Goal: Task Accomplishment & Management: Complete application form

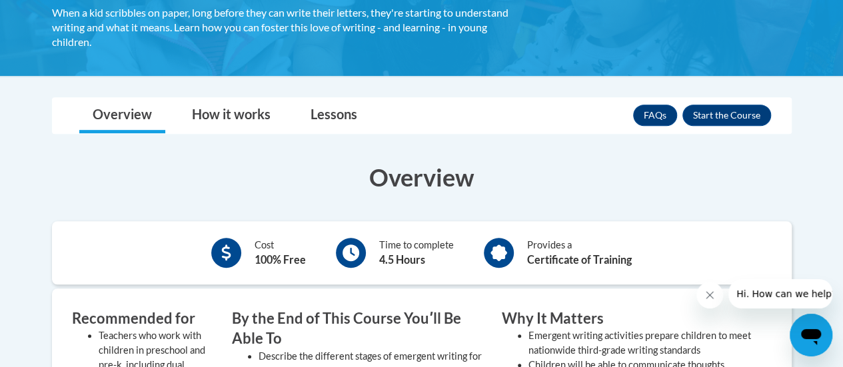
scroll to position [267, 0]
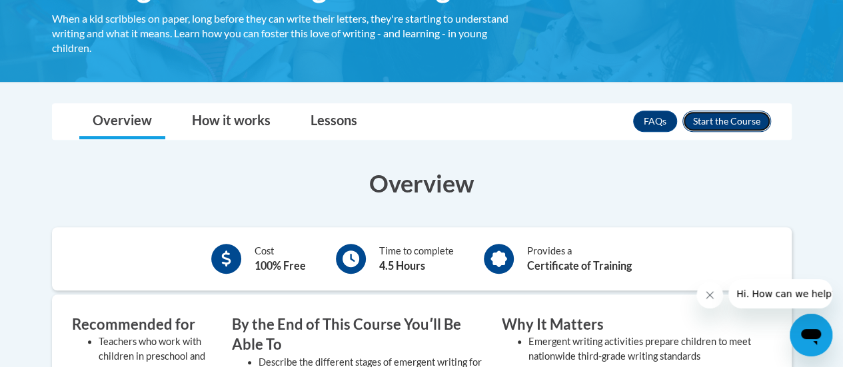
click at [737, 121] on button "Enroll" at bounding box center [727, 121] width 89 height 21
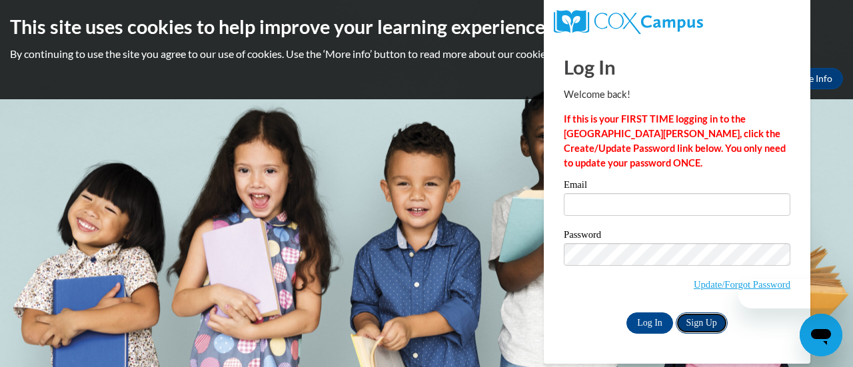
click at [706, 327] on link "Sign Up" at bounding box center [702, 323] width 52 height 21
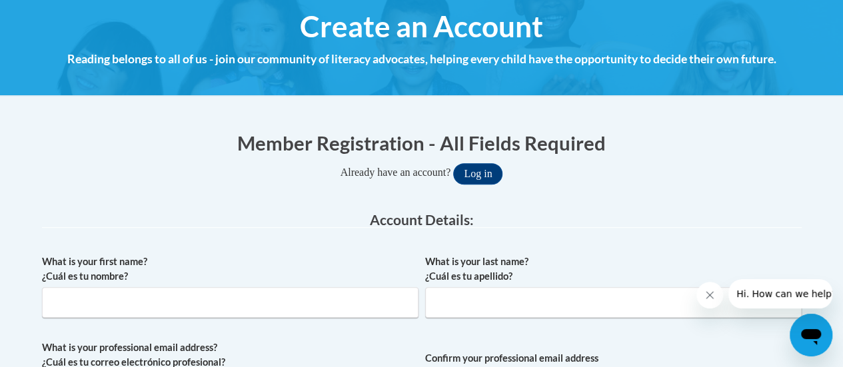
scroll to position [215, 0]
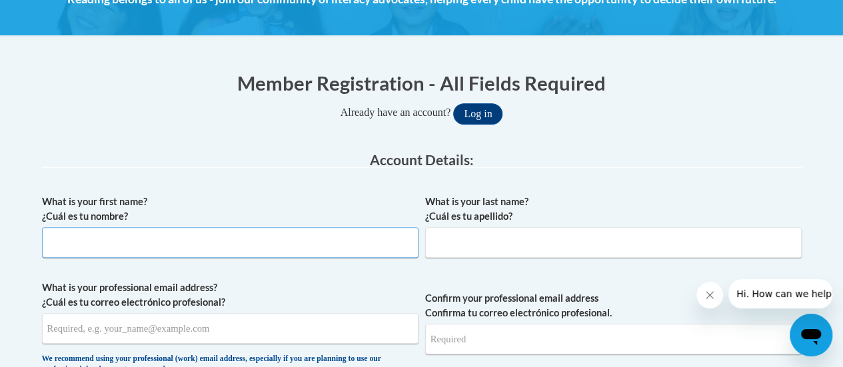
click at [345, 246] on input "What is your first name? ¿Cuál es tu nombre?" at bounding box center [230, 242] width 377 height 31
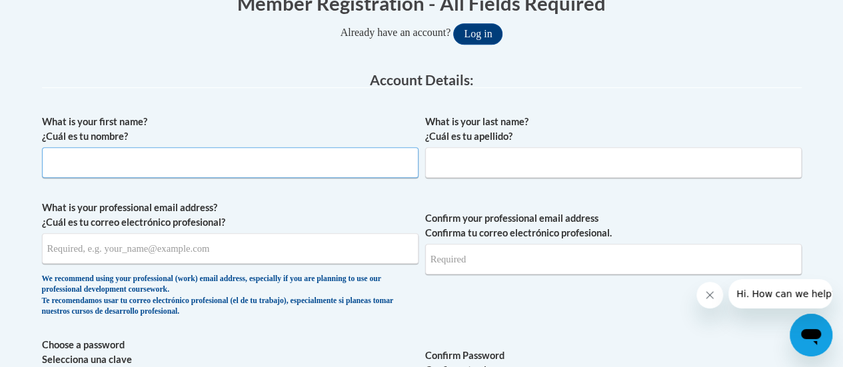
scroll to position [295, 0]
type input "[PERSON_NAME]"
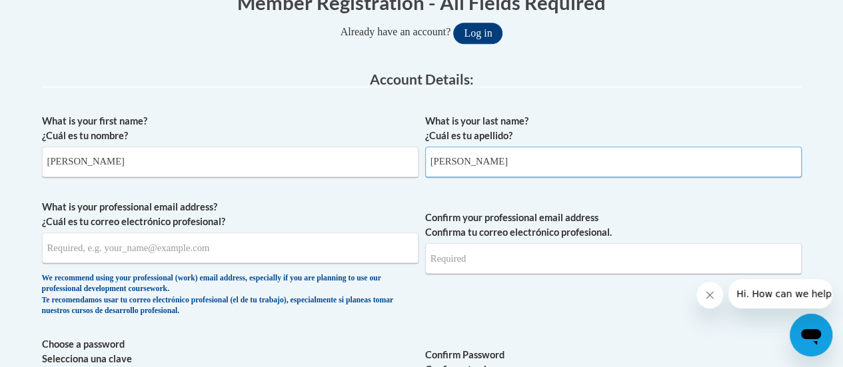
type input "[PERSON_NAME]"
click at [305, 256] on input "What is your professional email address? ¿Cuál es tu correo electrónico profesi…" at bounding box center [230, 248] width 377 height 31
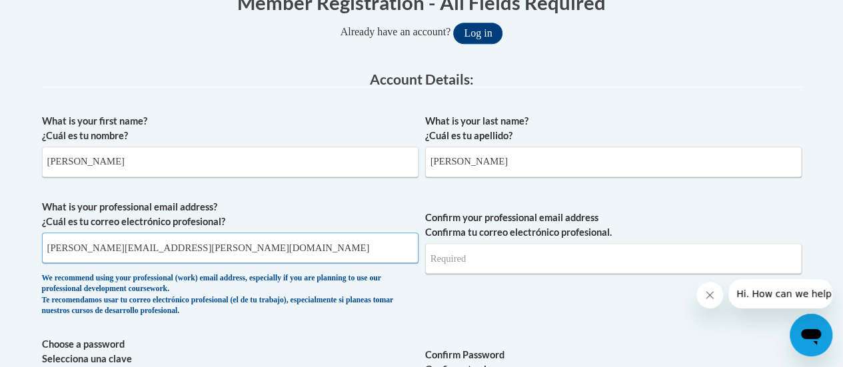
type input "[EMAIL_ADDRESS][PERSON_NAME][DOMAIN_NAME]"
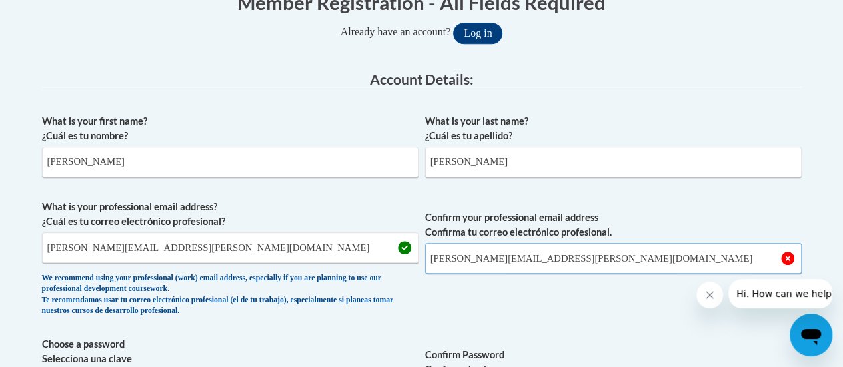
type input "[EMAIL_ADDRESS][PERSON_NAME][DOMAIN_NAME]"
click at [457, 293] on span "Confirm your professional email address Confirma tu correo electrónico profesio…" at bounding box center [613, 261] width 377 height 123
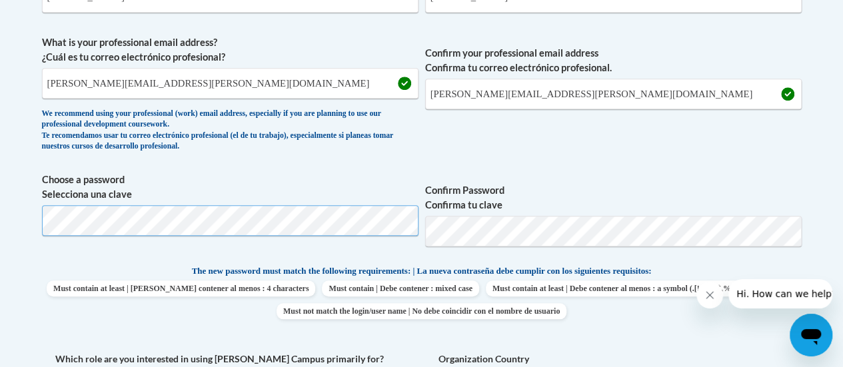
scroll to position [459, 0]
click at [576, 173] on span "Confirm Password Confirma tu clave" at bounding box center [613, 215] width 377 height 85
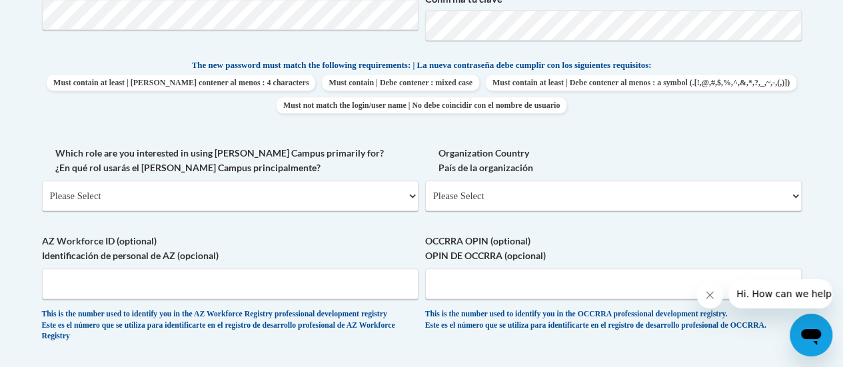
scroll to position [692, 0]
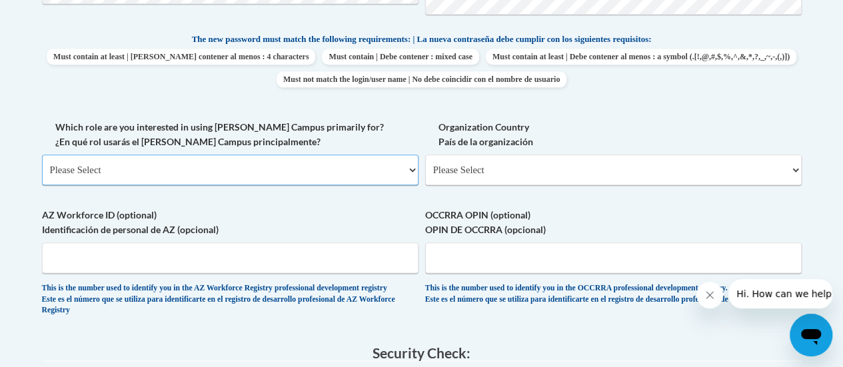
click at [238, 166] on select "Please Select College/University | Colegio/Universidad Community/Nonprofit Part…" at bounding box center [230, 170] width 377 height 31
select select "fbf2d438-af2f-41f8-98f1-81c410e29de3"
click at [42, 155] on select "Please Select College/University | Colegio/Universidad Community/Nonprofit Part…" at bounding box center [230, 170] width 377 height 31
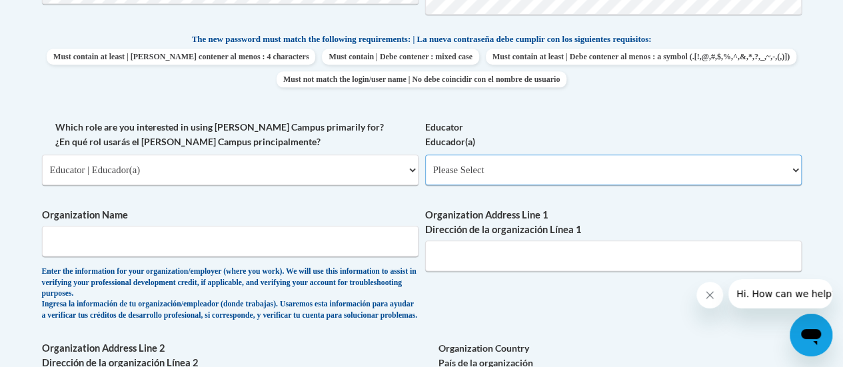
click at [453, 183] on select "Please Select Early Learning/Daycare Teacher/Family Home Care Provider | Maestr…" at bounding box center [613, 170] width 377 height 31
select select "67563ca1-16dc-4830-a7b3-94a34bed3689"
click at [425, 155] on select "Please Select Early Learning/Daycare Teacher/Family Home Care Provider | Maestr…" at bounding box center [613, 170] width 377 height 31
click at [344, 179] on select "Please Select College/University | Colegio/Universidad Community/Nonprofit Part…" at bounding box center [230, 170] width 377 height 31
click at [42, 155] on select "Please Select College/University | Colegio/Universidad Community/Nonprofit Part…" at bounding box center [230, 170] width 377 height 31
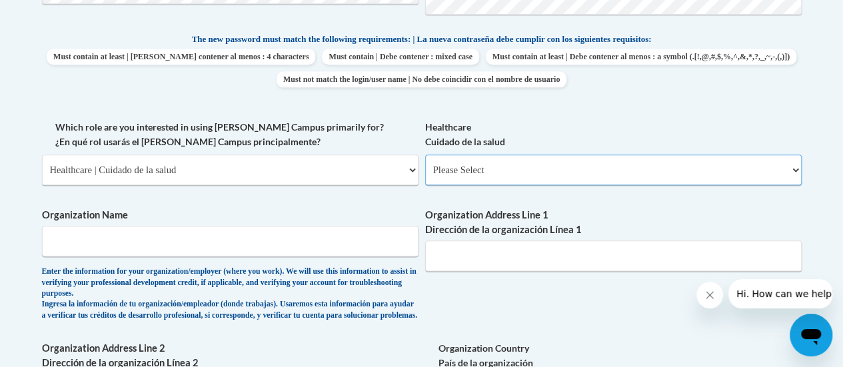
click at [481, 169] on select "Please Select Clinical Education | Educación clinica Executive Leadership | Líd…" at bounding box center [613, 170] width 377 height 31
click at [223, 166] on select "Please Select College/University | Colegio/Universidad Community/Nonprofit Part…" at bounding box center [230, 170] width 377 height 31
select select "fbf2d438-af2f-41f8-98f1-81c410e29de3"
click at [42, 155] on select "Please Select College/University | Colegio/Universidad Community/Nonprofit Part…" at bounding box center [230, 170] width 377 height 31
click at [447, 168] on select "Please Select Early Learning/Daycare Teacher/Family Home Care Provider | Maestr…" at bounding box center [613, 170] width 377 height 31
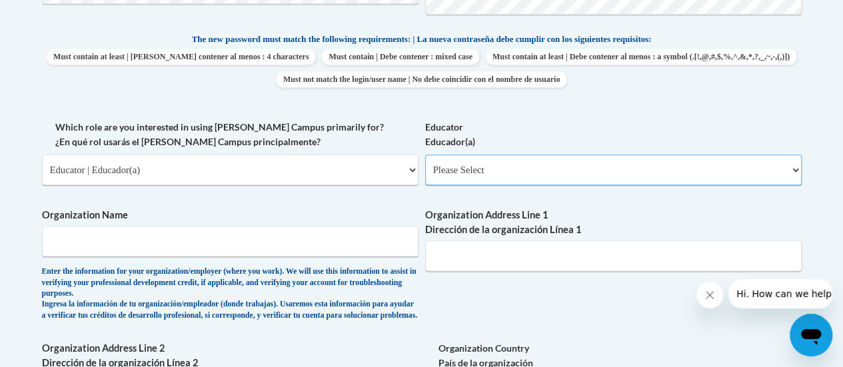
select select "6732b29e-f5f4-40e4-a595-7dafd2b8fb29"
click at [425, 155] on select "Please Select Early Learning/Daycare Teacher/Family Home Care Provider | Maestr…" at bounding box center [613, 170] width 377 height 31
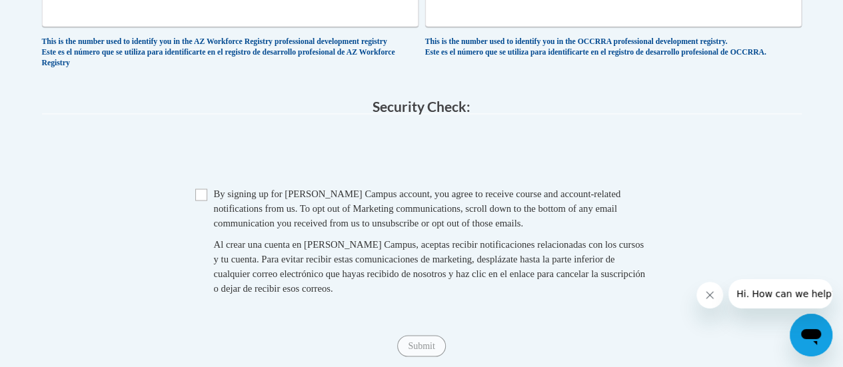
scroll to position [1196, 0]
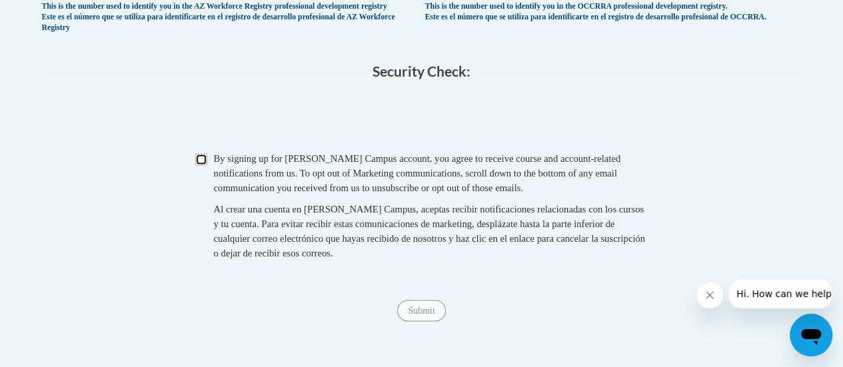
click at [203, 165] on input "Checkbox" at bounding box center [201, 159] width 12 height 12
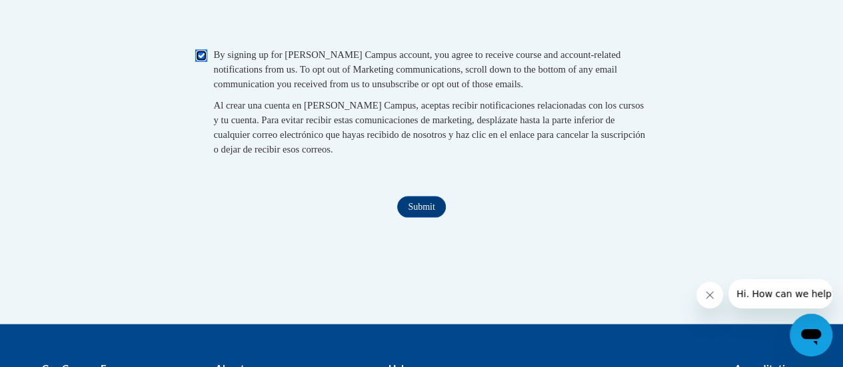
scroll to position [1300, 0]
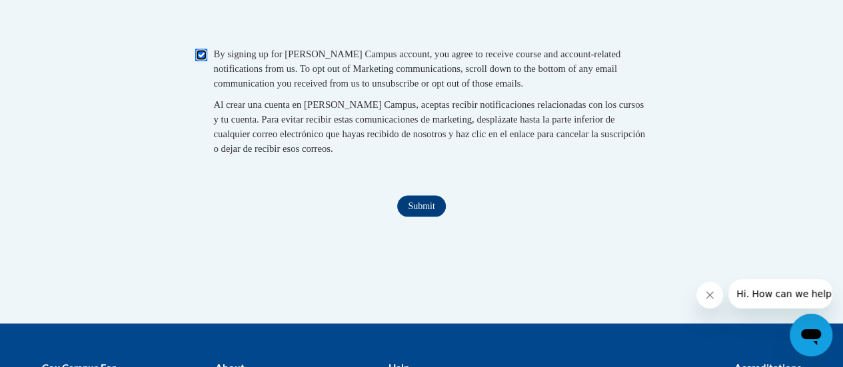
click at [199, 61] on input "Checkbox" at bounding box center [201, 55] width 12 height 12
checkbox input "false"
click at [431, 217] on input "Submit" at bounding box center [421, 206] width 48 height 21
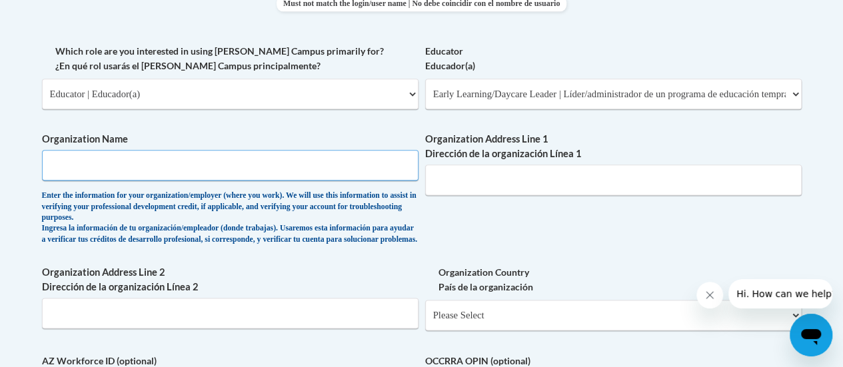
scroll to position [765, 0]
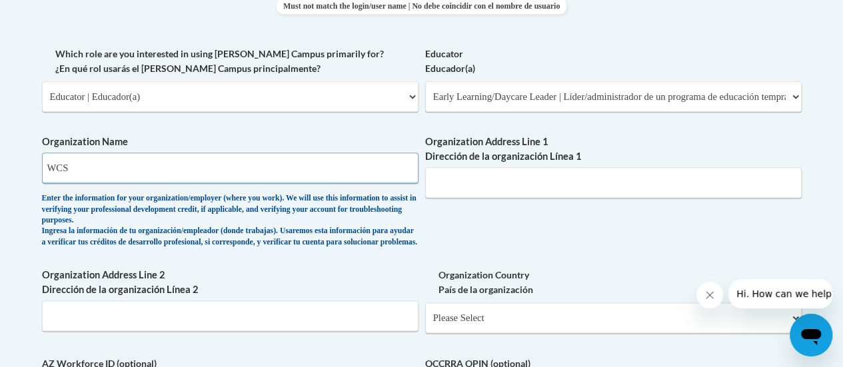
type input "WCS"
click at [479, 228] on div "What is your first name? ¿Cuál es tu nombre? Katie What is your last name? ¿Cuá…" at bounding box center [422, 57] width 760 height 841
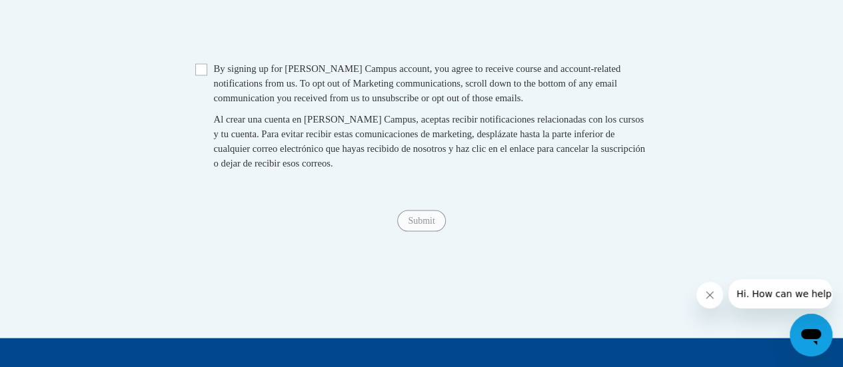
scroll to position [1204, 0]
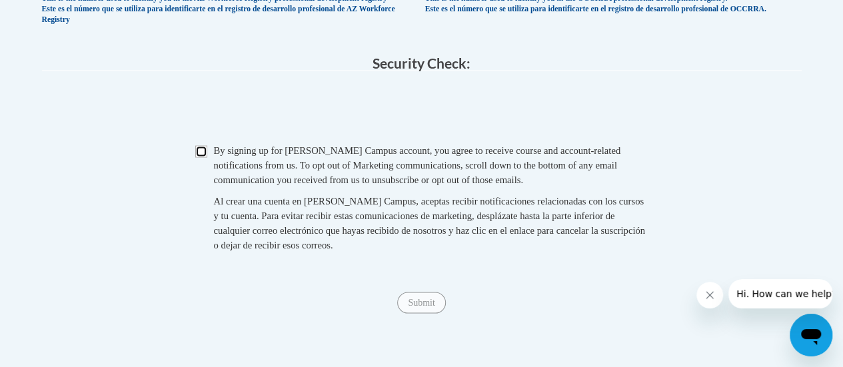
click at [202, 157] on input "Checkbox" at bounding box center [201, 151] width 12 height 12
checkbox input "true"
click at [430, 313] on input "Submit" at bounding box center [421, 302] width 48 height 21
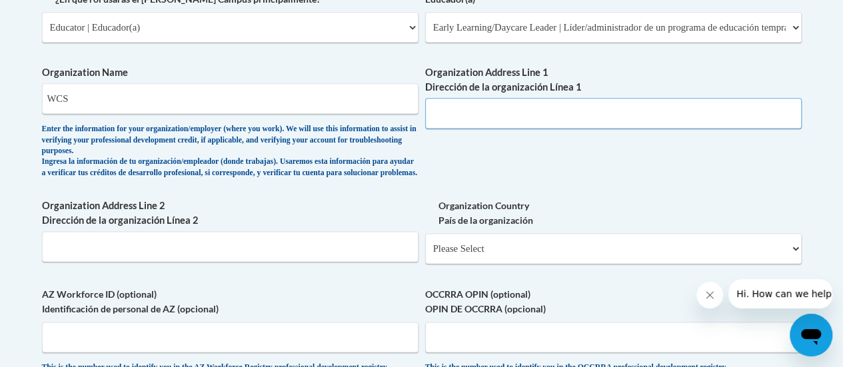
scroll to position [836, 0]
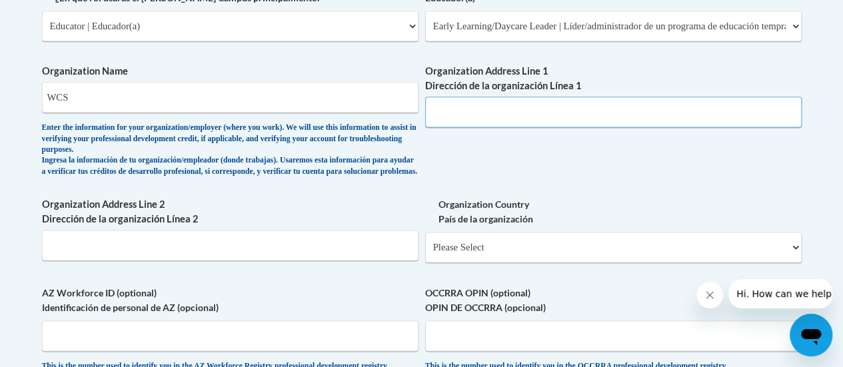
paste input "1320 W Main St #202, Franklin, TN 37064"
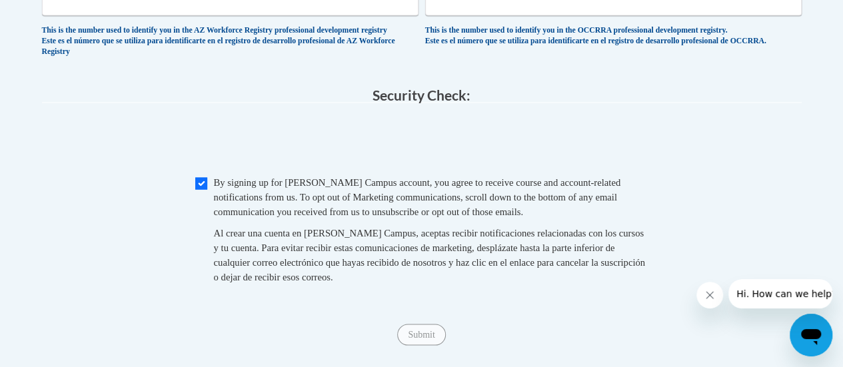
scroll to position [1240, 0]
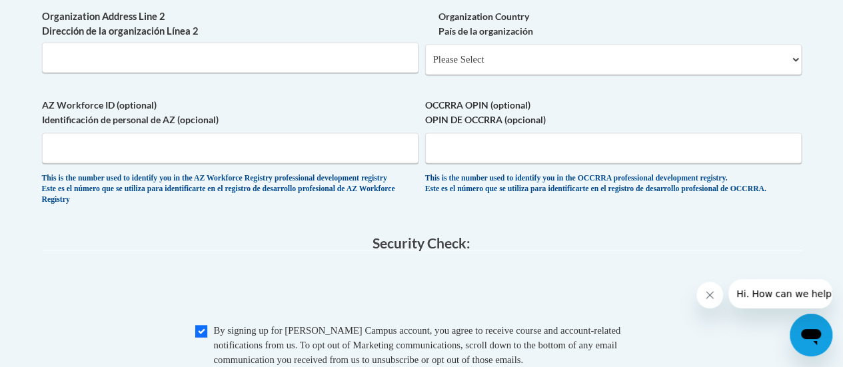
type input "1320 W Main St #202, Franklin, TN 37064"
click at [579, 278] on fieldset "Security Check: Enter the security code + = TextBox Checkbox" at bounding box center [422, 348] width 760 height 227
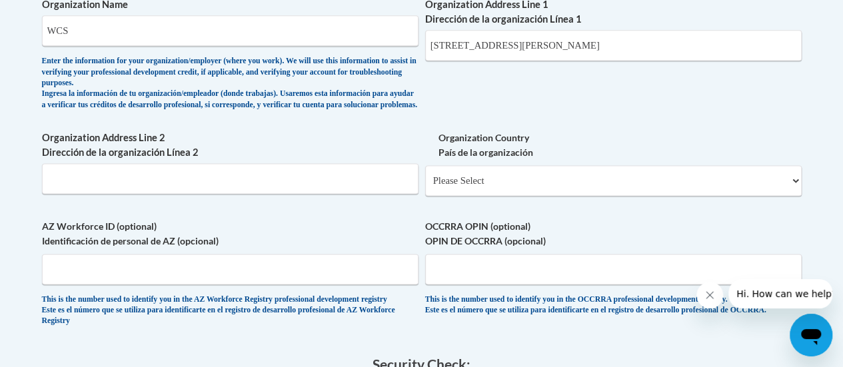
scroll to position [903, 0]
click at [491, 185] on select "Please Select United States | Estados Unidos Outside of the United States | Fue…" at bounding box center [613, 180] width 377 height 31
select select "ad49bcad-a171-4b2e-b99c-48b446064914"
click at [425, 175] on select "Please Select United States | Estados Unidos Outside of the United States | Fue…" at bounding box center [613, 180] width 377 height 31
select select
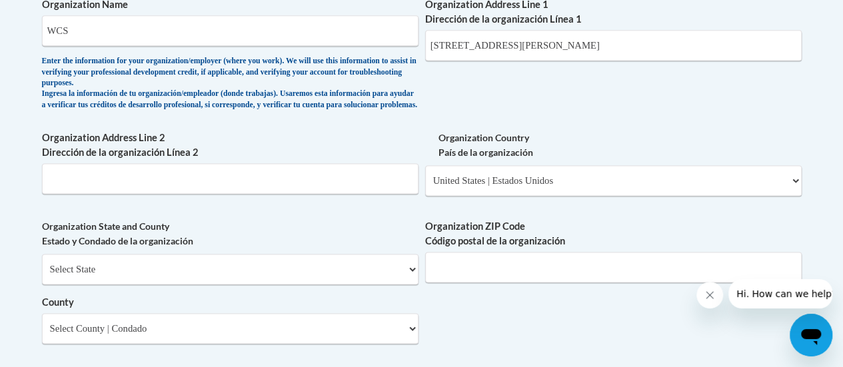
scroll to position [1305, 0]
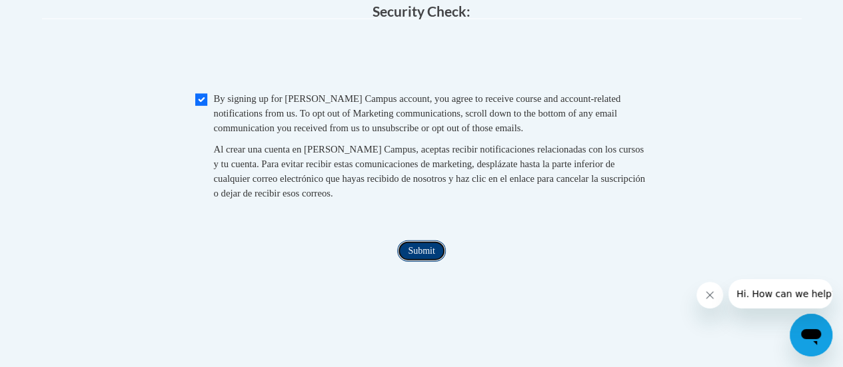
click at [427, 262] on input "Submit" at bounding box center [421, 251] width 48 height 21
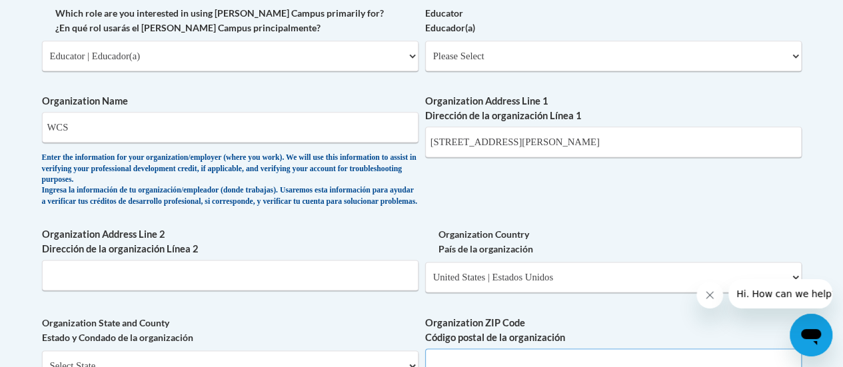
scroll to position [813, 0]
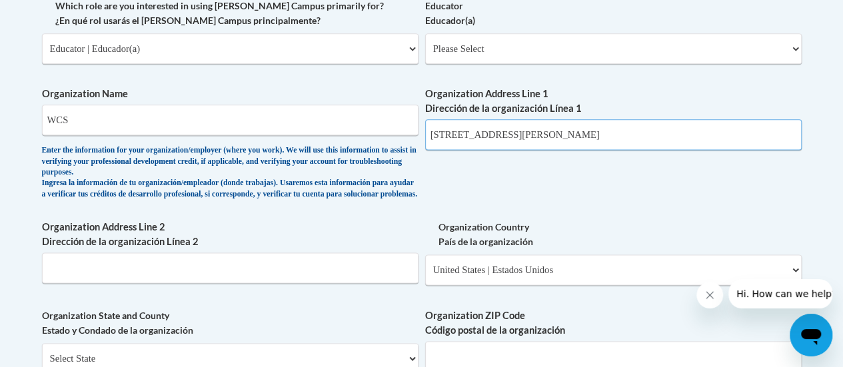
drag, startPoint x: 624, startPoint y: 133, endPoint x: 525, endPoint y: 129, distance: 98.7
click at [525, 129] on input "1320 W Main St #202, Franklin, TN 37064" at bounding box center [613, 134] width 377 height 31
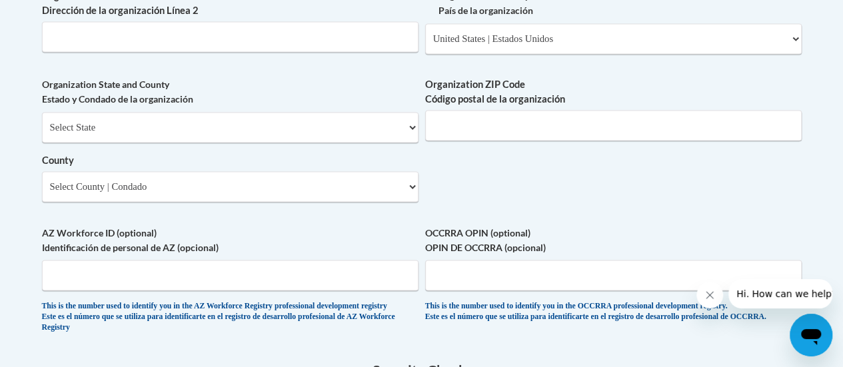
scroll to position [1044, 0]
type input "1320 W Main St #202"
click at [511, 141] on input "Organization ZIP Code Código postal de la organización" at bounding box center [613, 126] width 377 height 31
type input "37064"
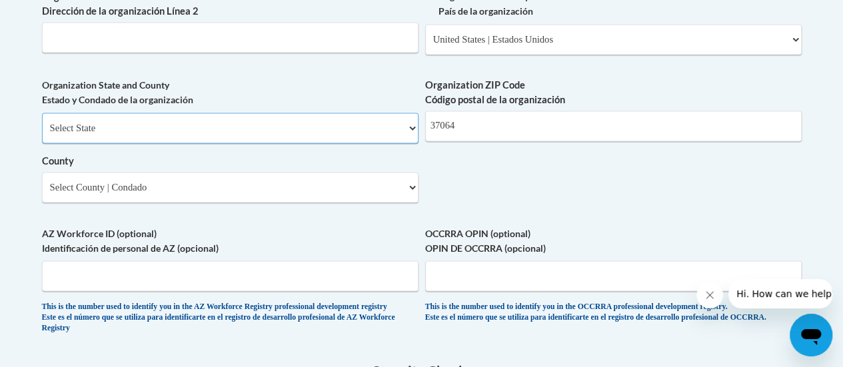
click at [311, 135] on select "Select State Alabama Alaska Arizona Arkansas California Colorado Connecticut De…" at bounding box center [230, 128] width 377 height 31
select select "Tennessee"
click at [42, 123] on select "Select State Alabama Alaska Arizona Arkansas California Colorado Connecticut De…" at bounding box center [230, 128] width 377 height 31
click at [225, 193] on select "County" at bounding box center [230, 187] width 377 height 31
click at [224, 194] on select "County" at bounding box center [230, 187] width 377 height 31
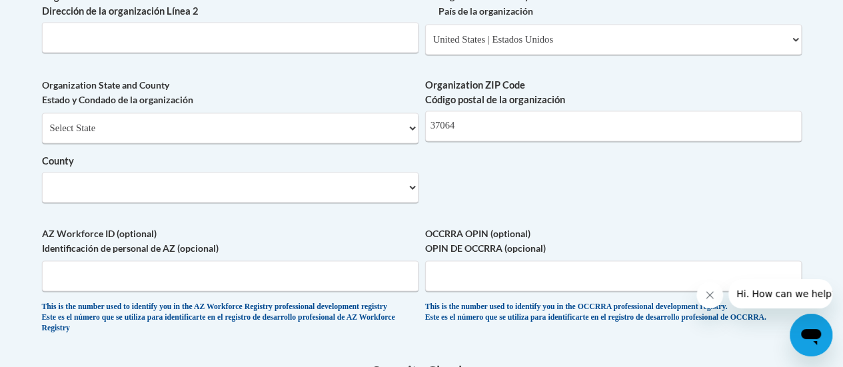
click at [327, 193] on select "County" at bounding box center [230, 187] width 377 height 31
click at [411, 197] on select "County" at bounding box center [230, 187] width 377 height 31
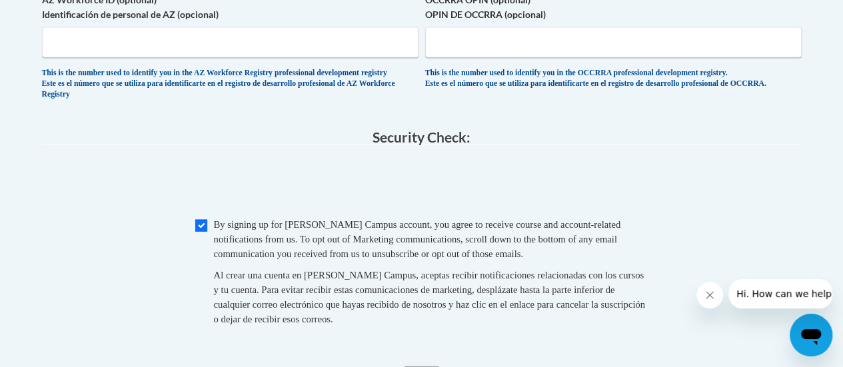
scroll to position [1546, 0]
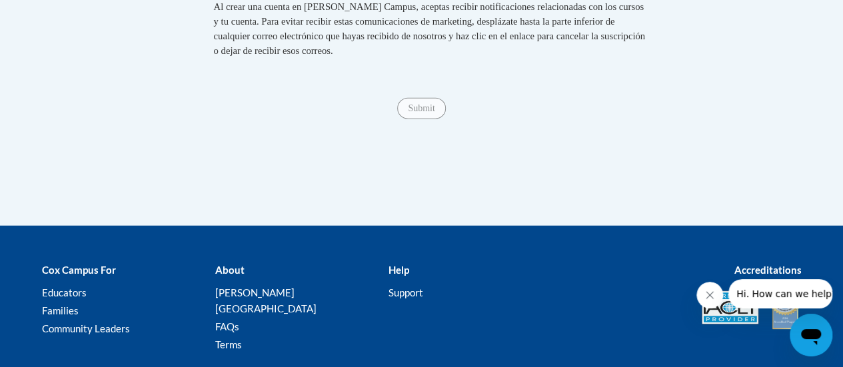
click at [473, 119] on div "Submit Submit" at bounding box center [422, 108] width 760 height 21
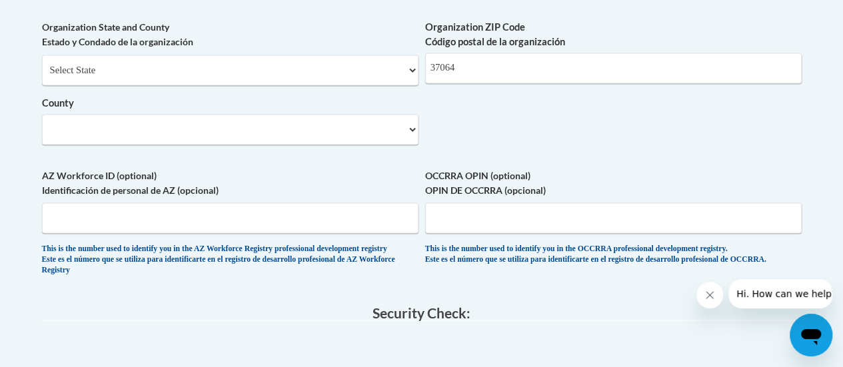
scroll to position [1085, 0]
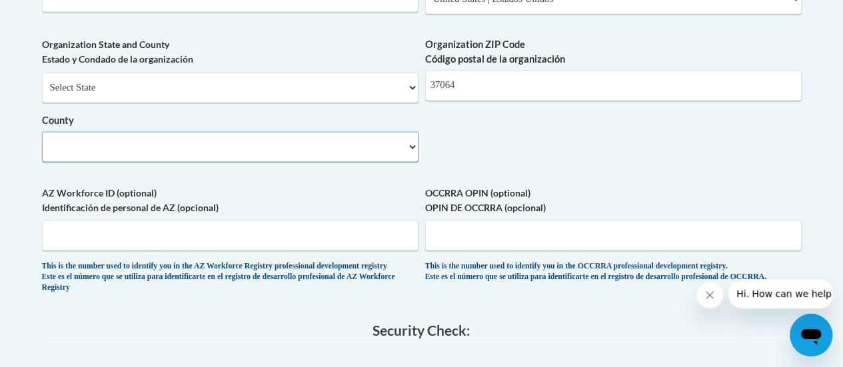
click at [411, 157] on select "County" at bounding box center [230, 146] width 377 height 31
click at [467, 101] on input "37064" at bounding box center [613, 85] width 377 height 31
click at [395, 152] on select "County" at bounding box center [230, 146] width 377 height 31
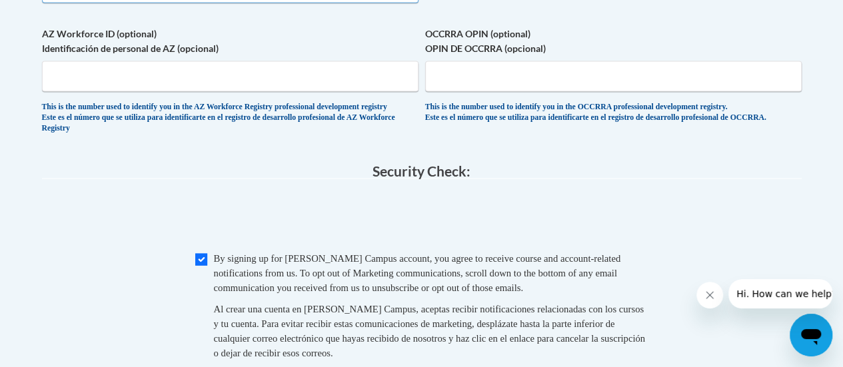
scroll to position [1245, 0]
click at [203, 265] on input "Checkbox" at bounding box center [201, 259] width 12 height 12
checkbox input "true"
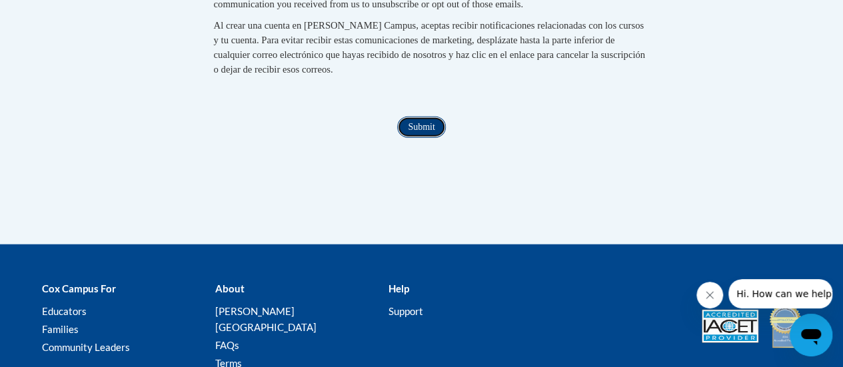
click at [426, 138] on input "Submit" at bounding box center [421, 127] width 48 height 21
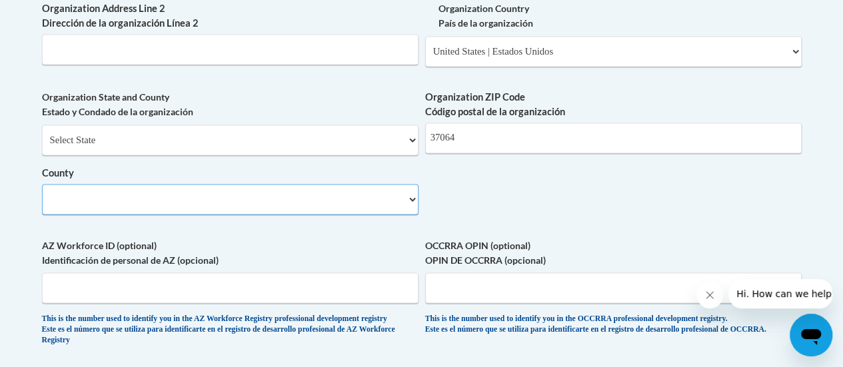
scroll to position [1033, 0]
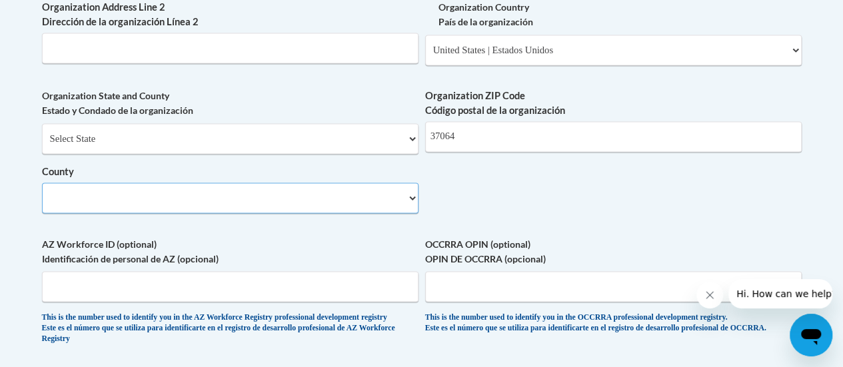
click at [409, 206] on select "County" at bounding box center [230, 198] width 377 height 31
click at [369, 209] on select "County" at bounding box center [230, 198] width 377 height 31
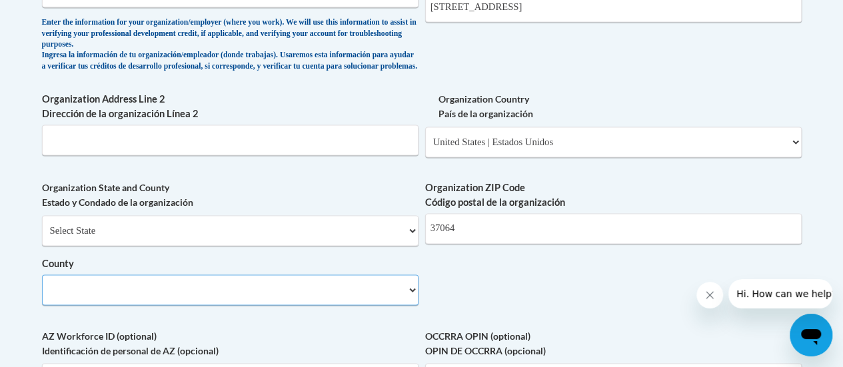
scroll to position [941, 0]
click at [460, 137] on select "Please Select United States | Estados Unidos Outside of the United States | Fue…" at bounding box center [613, 142] width 377 height 31
click at [425, 137] on select "Please Select United States | Estados Unidos Outside of the United States | Fue…" at bounding box center [613, 142] width 377 height 31
click at [472, 244] on input "37064" at bounding box center [613, 228] width 377 height 31
click at [397, 305] on select "County" at bounding box center [230, 290] width 377 height 31
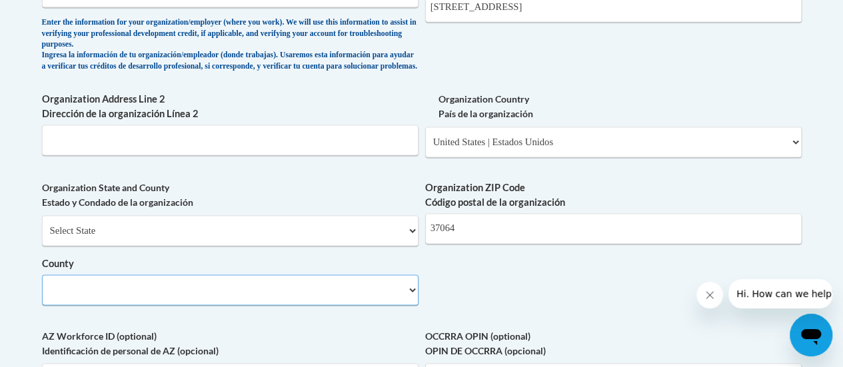
click at [409, 305] on select "County" at bounding box center [230, 290] width 377 height 31
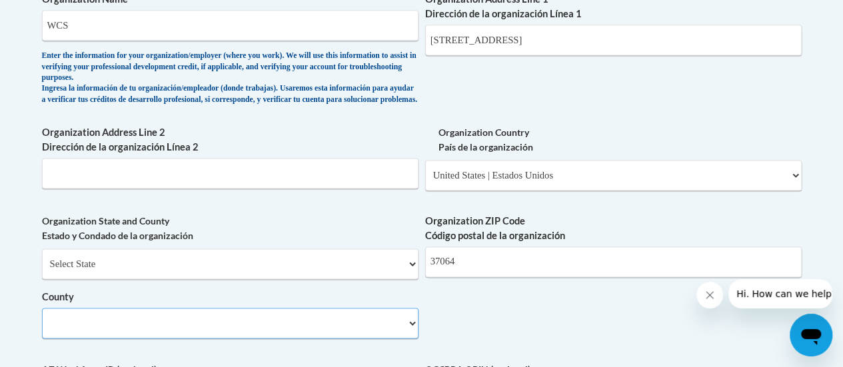
scroll to position [908, 0]
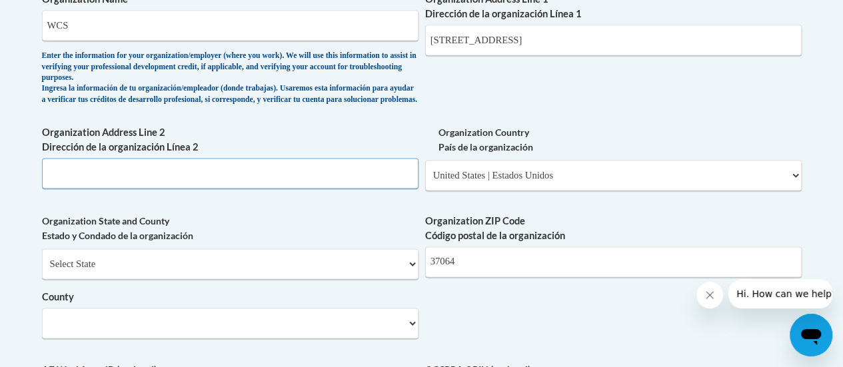
click at [333, 185] on input "Organization Address Line 2 Dirección de la organización Línea 2" at bounding box center [230, 173] width 377 height 31
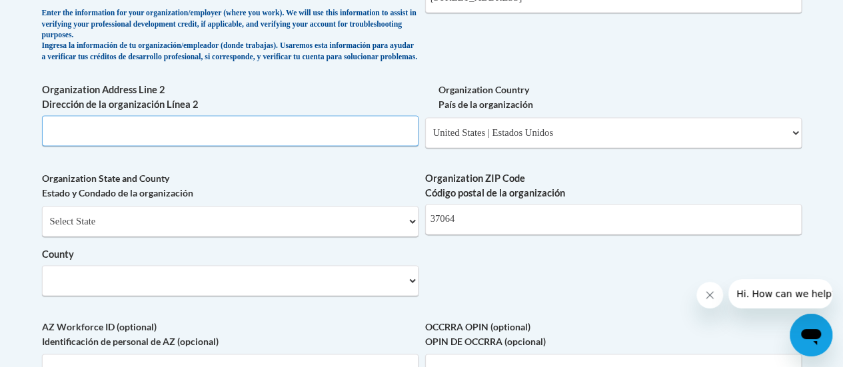
scroll to position [952, 0]
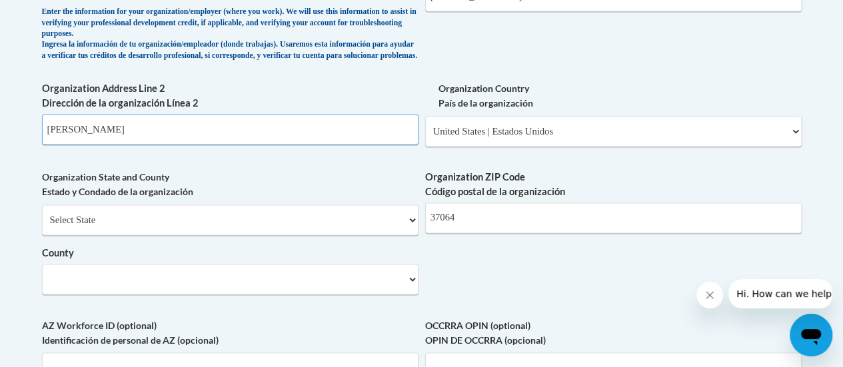
type input "Williamson"
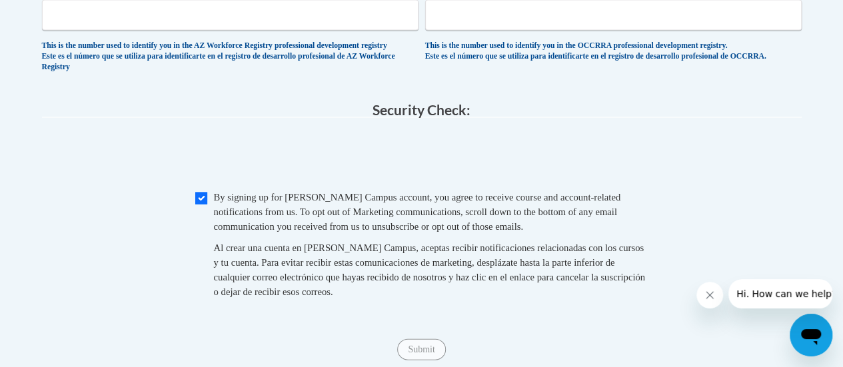
click at [333, 265] on span "Al crear una cuenta en Cox Campus, aceptas recibir notificaciones relacionadas …" at bounding box center [429, 270] width 431 height 55
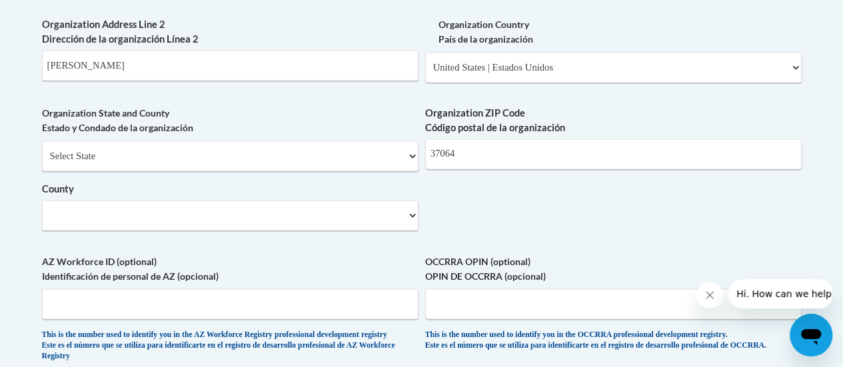
scroll to position [1017, 0]
click at [313, 218] on select "County" at bounding box center [230, 214] width 377 height 31
click at [410, 226] on select "County" at bounding box center [230, 214] width 377 height 31
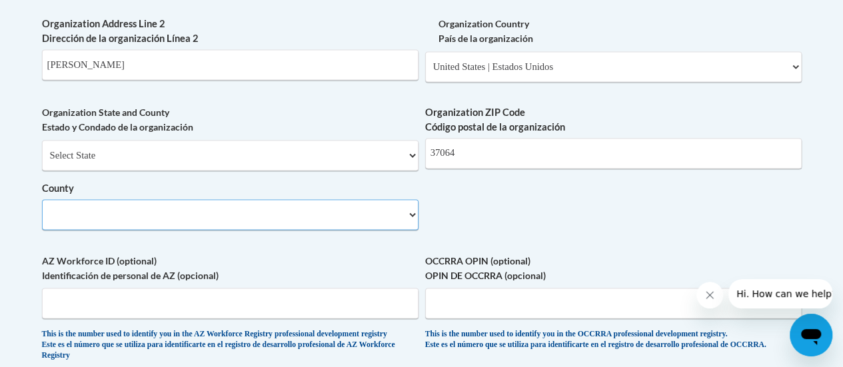
select select
click at [410, 226] on select "County" at bounding box center [230, 214] width 377 height 31
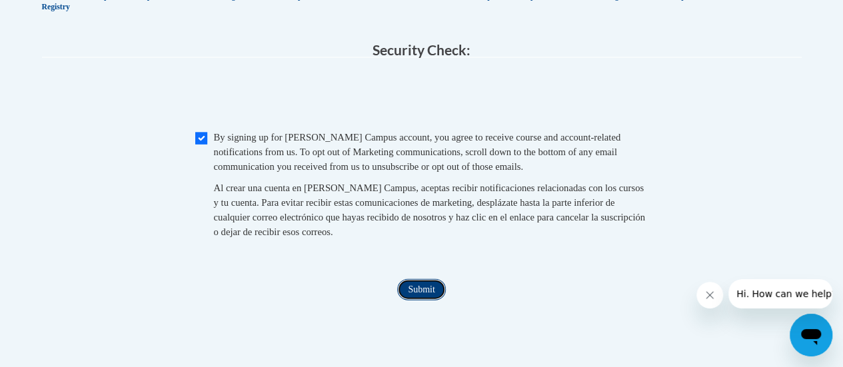
click at [417, 301] on input "Submit" at bounding box center [421, 289] width 48 height 21
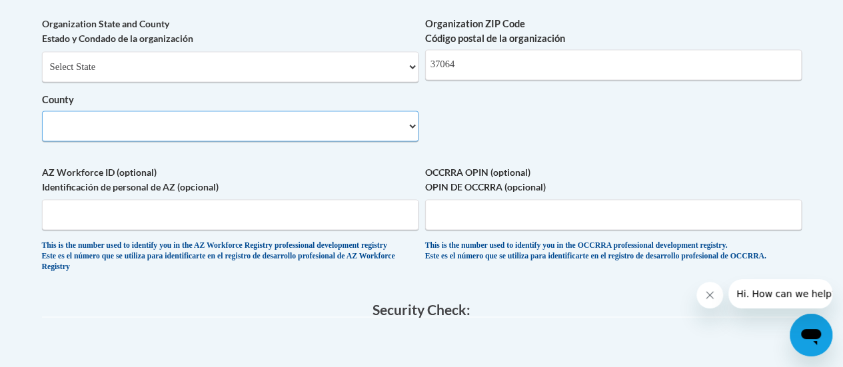
scroll to position [1105, 0]
click at [252, 133] on select "County" at bounding box center [230, 126] width 377 height 31
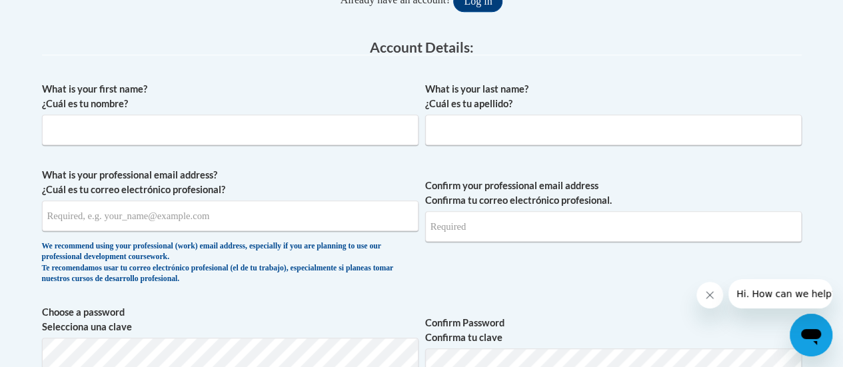
scroll to position [325, 0]
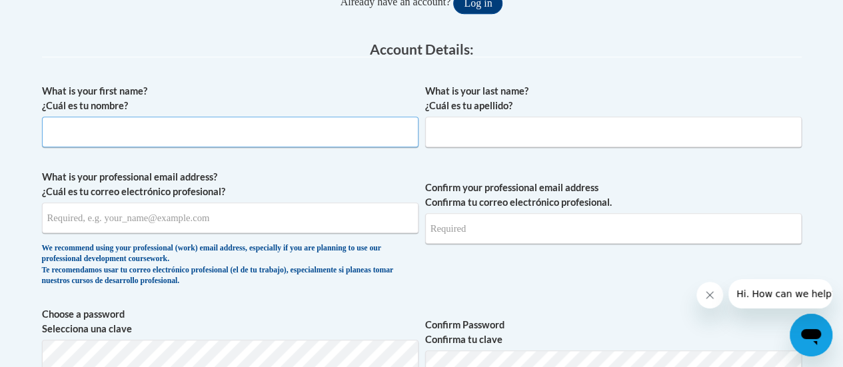
click at [340, 129] on input "What is your first name? ¿Cuál es tu nombre?" at bounding box center [230, 132] width 377 height 31
type input "[PERSON_NAME]"
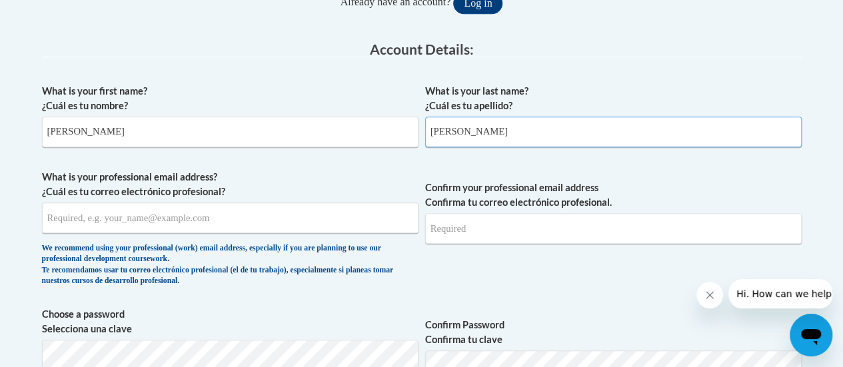
type input "[PERSON_NAME]"
click at [268, 219] on input "What is your professional email address? ¿Cuál es tu correo electrónico profesi…" at bounding box center [230, 218] width 377 height 31
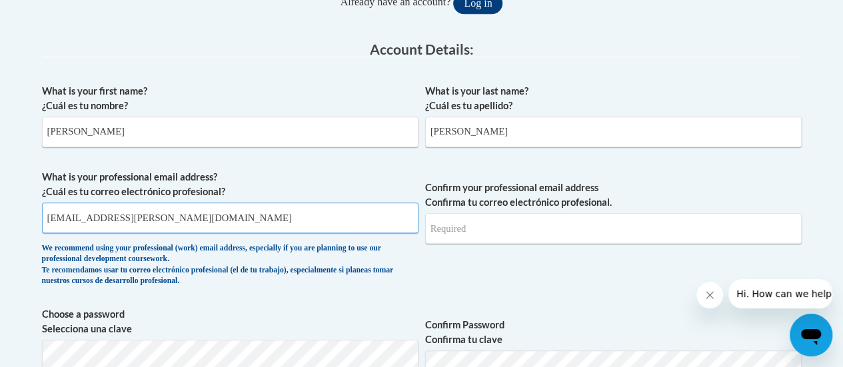
type input "[EMAIL_ADDRESS][PERSON_NAME][DOMAIN_NAME]"
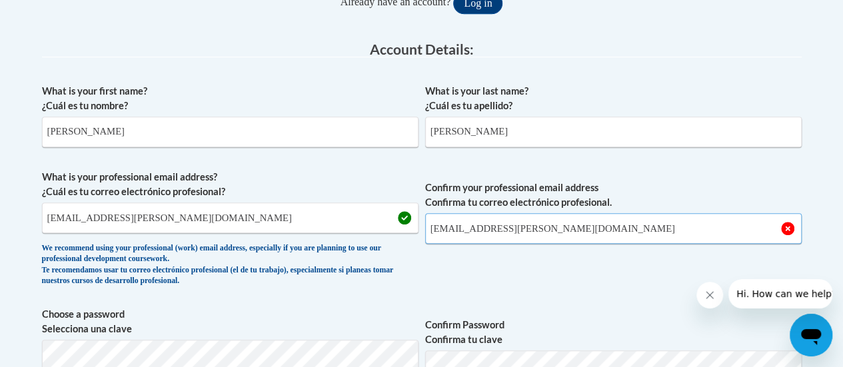
scroll to position [431, 0]
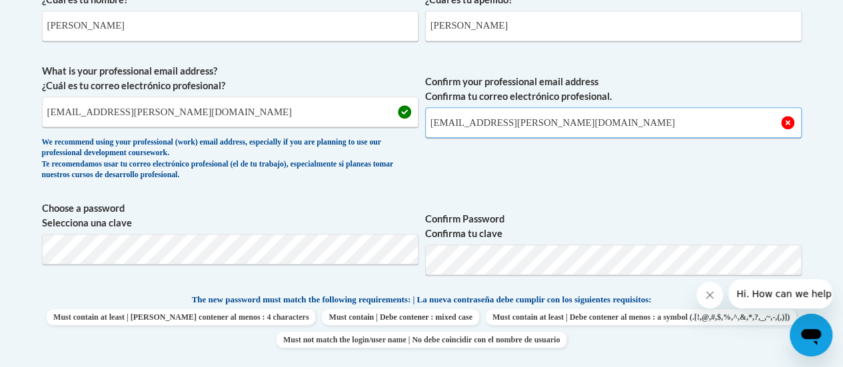
type input "[EMAIL_ADDRESS][PERSON_NAME][DOMAIN_NAME]"
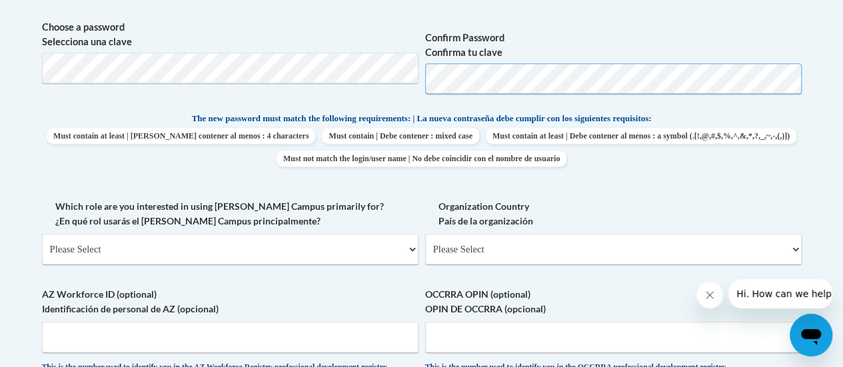
scroll to position [612, 0]
click at [167, 251] on select "Please Select College/University | Colegio/Universidad Community/Nonprofit Part…" at bounding box center [230, 250] width 377 height 31
select select "fbf2d438-af2f-41f8-98f1-81c410e29de3"
click at [42, 235] on select "Please Select College/University | Colegio/Universidad Community/Nonprofit Part…" at bounding box center [230, 250] width 377 height 31
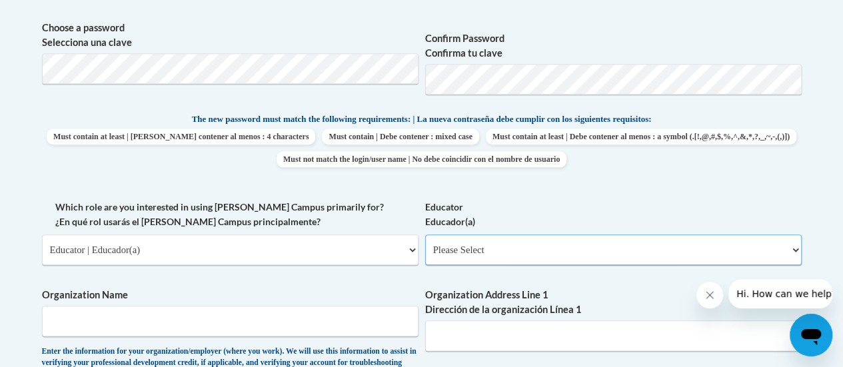
click at [461, 245] on select "Please Select Early Learning/Daycare Teacher/Family Home Care Provider | Maestr…" at bounding box center [613, 250] width 377 height 31
select select "67563ca1-16dc-4830-a7b3-94a34bed3689"
click at [425, 235] on select "Please Select Early Learning/Daycare Teacher/Family Home Care Provider | Maestr…" at bounding box center [613, 250] width 377 height 31
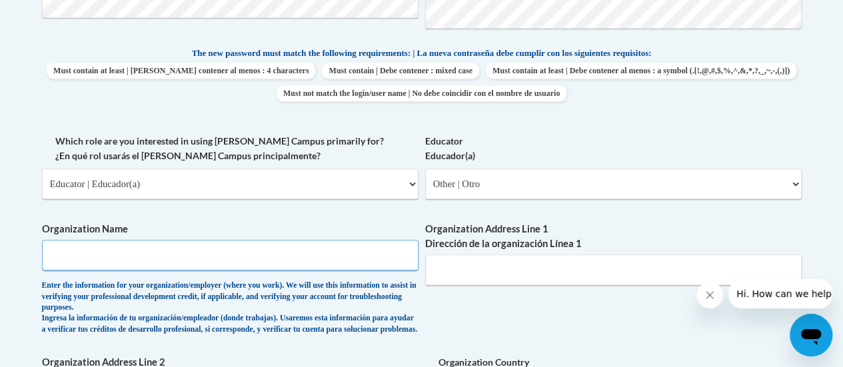
click at [345, 257] on input "Organization Name" at bounding box center [230, 255] width 377 height 31
type input "WCS"
click at [485, 269] on input "Organization Address Line 1 Dirección de la organización Línea 1" at bounding box center [613, 270] width 377 height 31
paste input "[STREET_ADDRESS]"
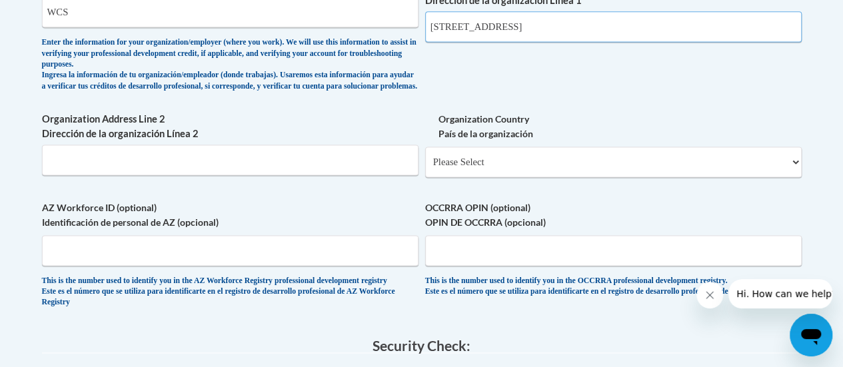
scroll to position [922, 0]
type input "1320 W Main St #202"
click at [323, 169] on input "Organization Address Line 2 Dirección de la organización Línea 2" at bounding box center [230, 159] width 377 height 31
type input "Franklin"
click at [483, 161] on select "Please Select United States | Estados Unidos Outside of the United States | Fue…" at bounding box center [613, 161] width 377 height 31
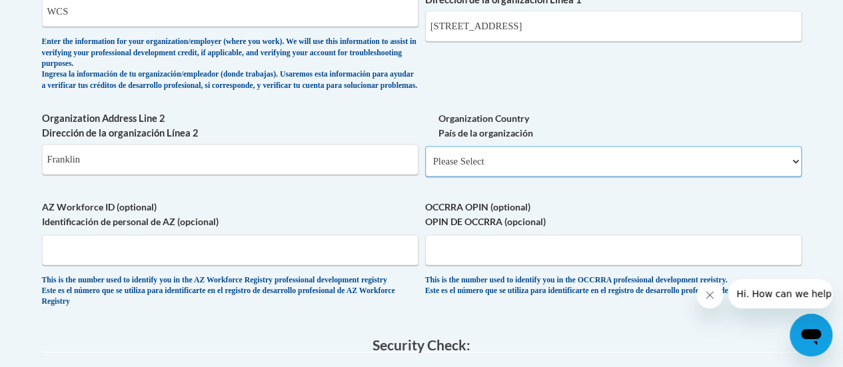
select select "ad49bcad-a171-4b2e-b99c-48b446064914"
click at [425, 156] on select "Please Select United States | Estados Unidos Outside of the United States | Fue…" at bounding box center [613, 161] width 377 height 31
select select
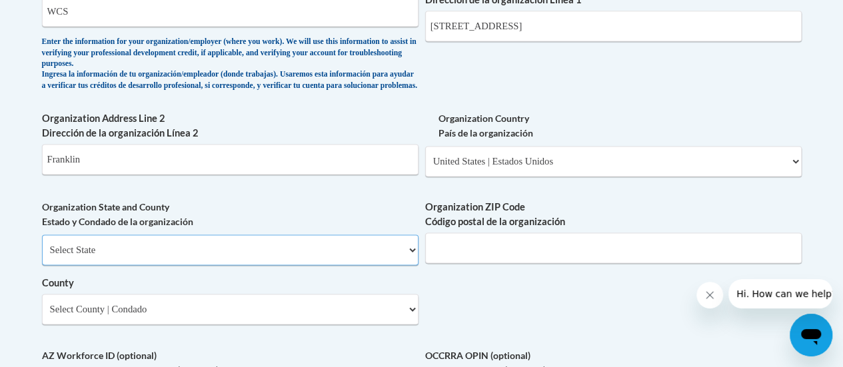
click at [312, 251] on select "Select State Alabama Alaska Arizona Arkansas California Colorado Connecticut De…" at bounding box center [230, 250] width 377 height 31
select select "Tennessee"
click at [42, 245] on select "Select State Alabama Alaska Arizona Arkansas California Colorado Connecticut De…" at bounding box center [230, 250] width 377 height 31
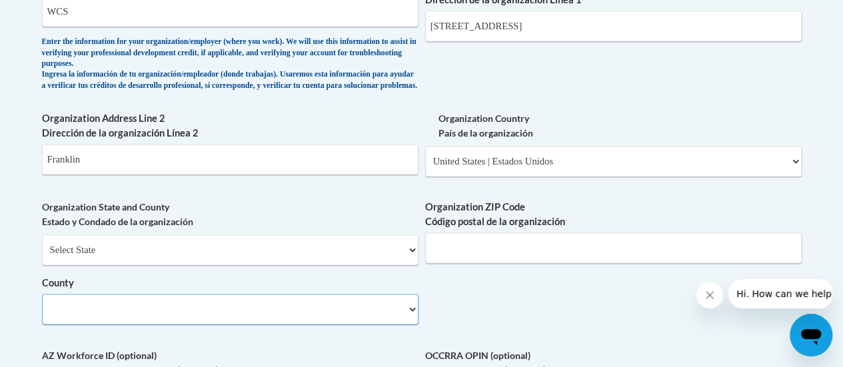
click at [221, 323] on select "County" at bounding box center [230, 309] width 377 height 31
click at [413, 319] on select "County" at bounding box center [230, 309] width 377 height 31
drag, startPoint x: 413, startPoint y: 319, endPoint x: 461, endPoint y: 330, distance: 48.5
click at [469, 263] on input "Organization ZIP Code Código postal de la organización" at bounding box center [613, 248] width 377 height 31
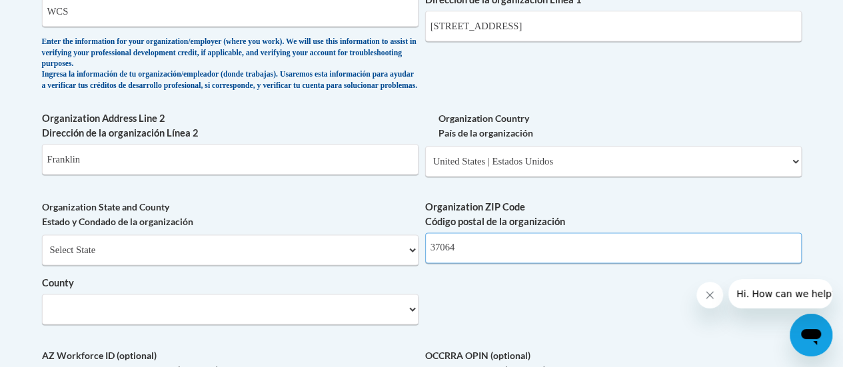
type input "37064"
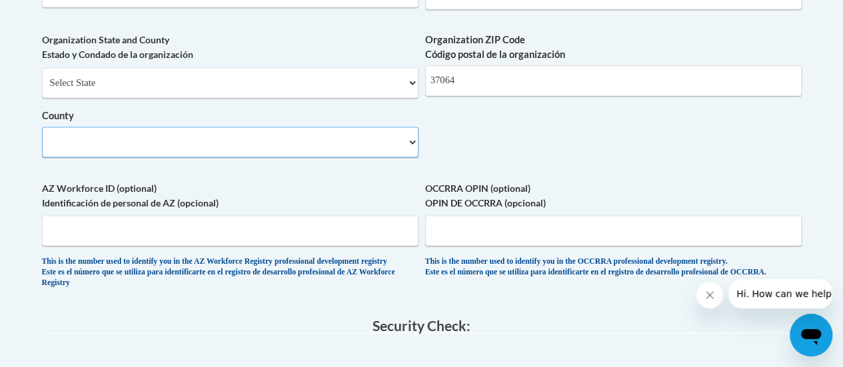
click at [283, 141] on select "County" at bounding box center [230, 142] width 377 height 31
click at [394, 151] on select "County" at bounding box center [230, 142] width 377 height 31
click at [411, 153] on select "County" at bounding box center [230, 142] width 377 height 31
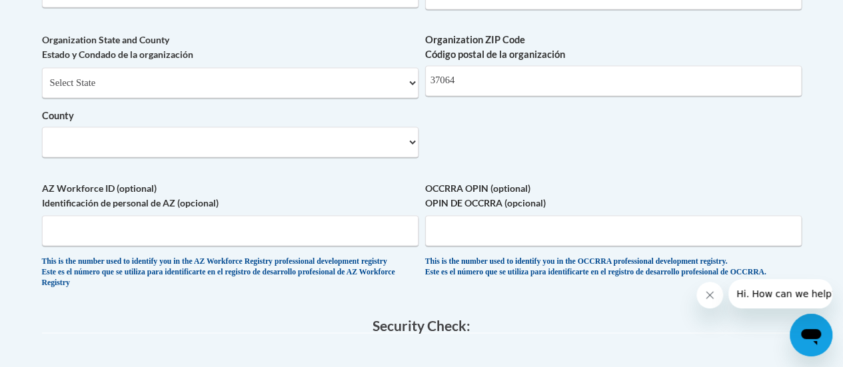
click at [317, 167] on div "Organization State and County Estado y Condado de la organización Select State …" at bounding box center [230, 100] width 377 height 135
click at [316, 147] on select "County" at bounding box center [230, 142] width 377 height 31
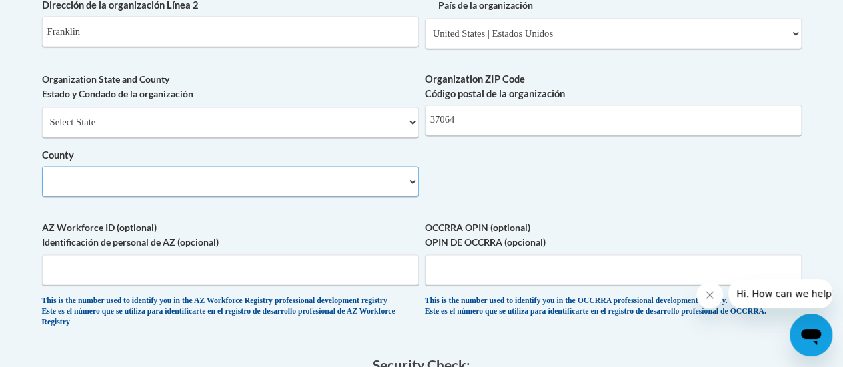
scroll to position [1021, 0]
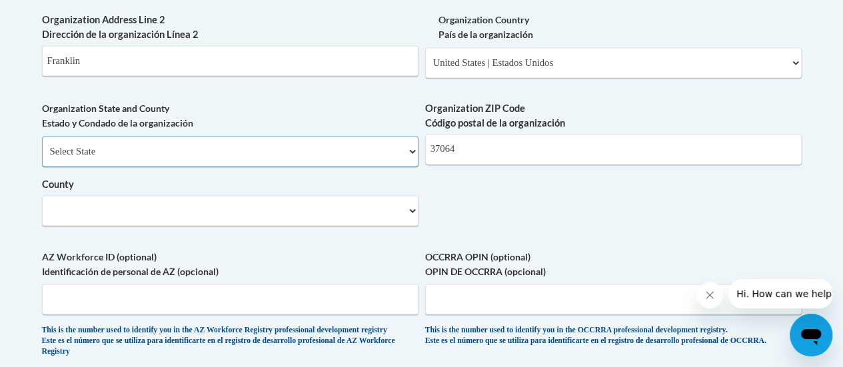
click at [241, 167] on select "Select State Alabama Alaska Arizona Arkansas California Colorado Connecticut De…" at bounding box center [230, 151] width 377 height 31
click at [42, 146] on select "Select State Alabama Alaska Arizona Arkansas California Colorado Connecticut De…" at bounding box center [230, 151] width 377 height 31
click at [163, 221] on select "County" at bounding box center [230, 210] width 377 height 31
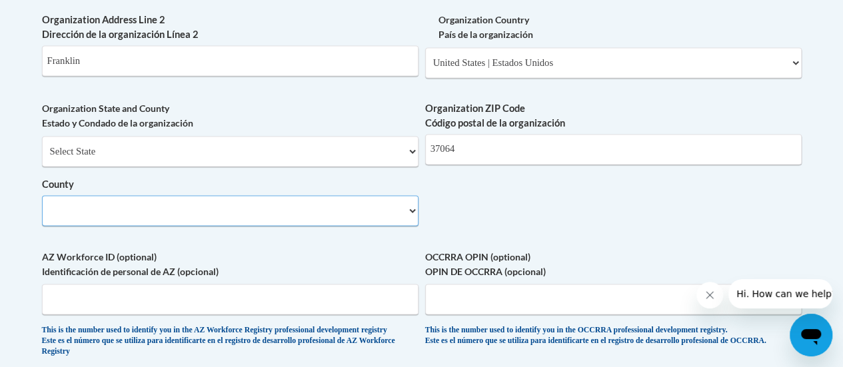
click at [163, 221] on select "County" at bounding box center [230, 210] width 377 height 31
click at [375, 221] on select "County" at bounding box center [230, 210] width 377 height 31
click at [393, 167] on select "Select State Alabama Alaska Arizona Arkansas California Colorado Connecticut De…" at bounding box center [230, 151] width 377 height 31
select select "Tennessee"
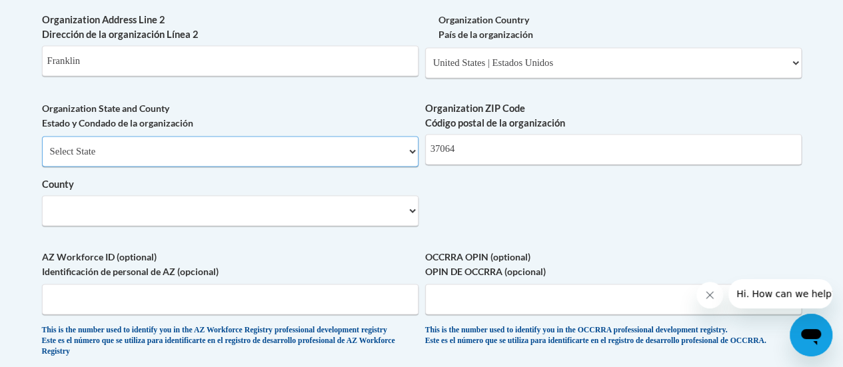
click at [42, 146] on select "Select State Alabama Alaska Arizona Arkansas California Colorado Connecticut De…" at bounding box center [230, 151] width 377 height 31
click at [413, 219] on select "County" at bounding box center [230, 210] width 377 height 31
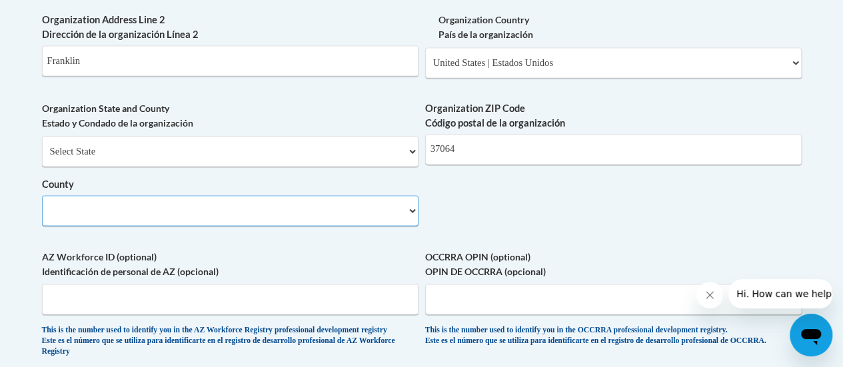
click at [415, 222] on select "County" at bounding box center [230, 210] width 377 height 31
